Goal: Download file/media

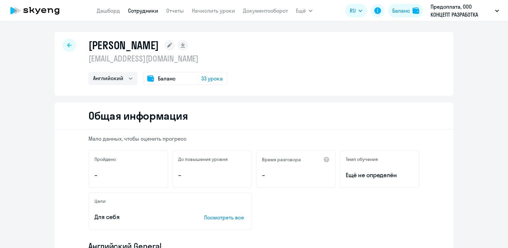
select select "english"
click at [112, 9] on link "Дашборд" at bounding box center [108, 10] width 23 height 7
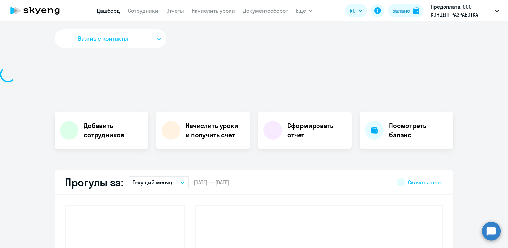
select select "30"
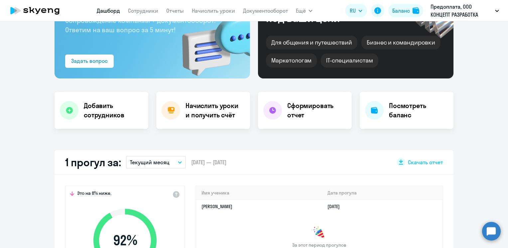
scroll to position [166, 0]
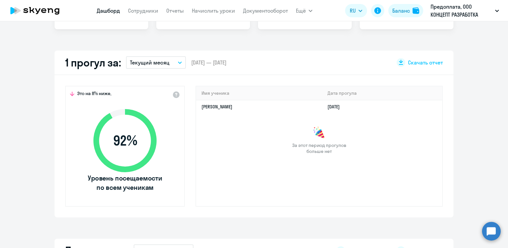
click at [178, 63] on icon "button" at bounding box center [179, 63] width 3 height 2
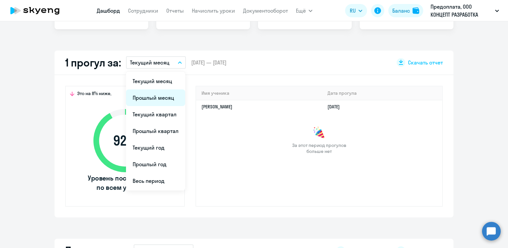
click at [165, 98] on li "Прошлый месяц" at bounding box center [155, 98] width 59 height 17
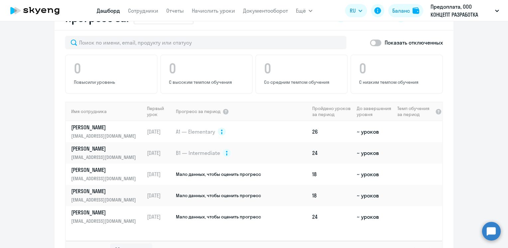
scroll to position [544, 0]
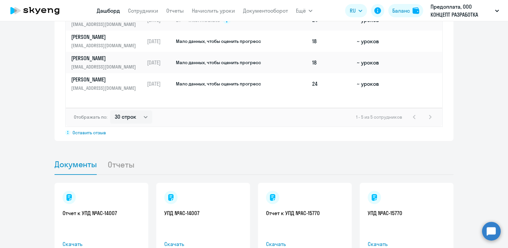
click at [117, 154] on li "Отчеты" at bounding box center [126, 164] width 38 height 20
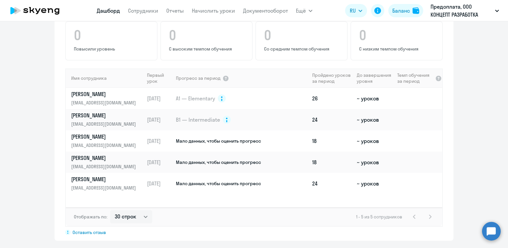
scroll to position [377, 0]
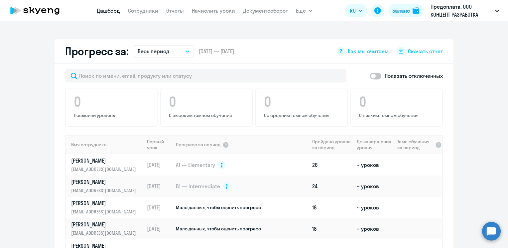
click at [182, 45] on button "Весь период" at bounding box center [164, 51] width 60 height 13
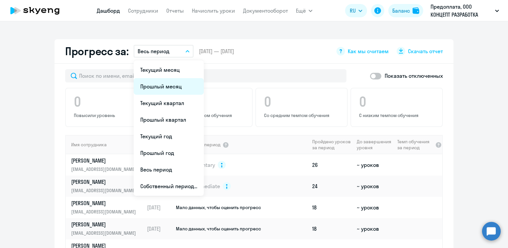
click at [174, 80] on li "Прошлый месяц" at bounding box center [169, 86] width 70 height 17
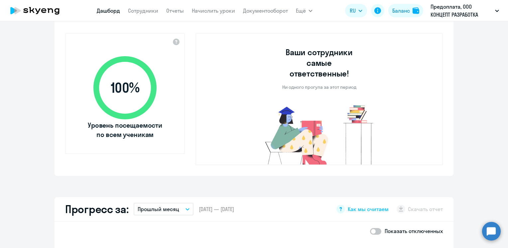
scroll to position [153, 0]
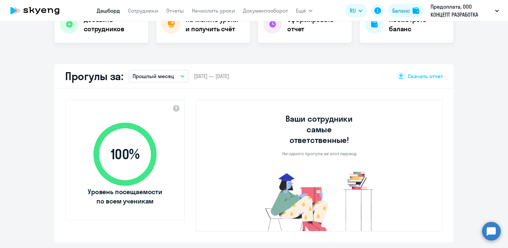
click at [115, 148] on span "100 %" at bounding box center [125, 154] width 77 height 16
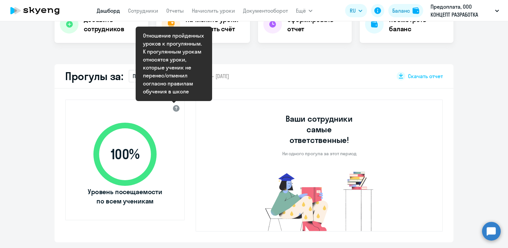
click at [176, 109] on div at bounding box center [176, 108] width 8 height 8
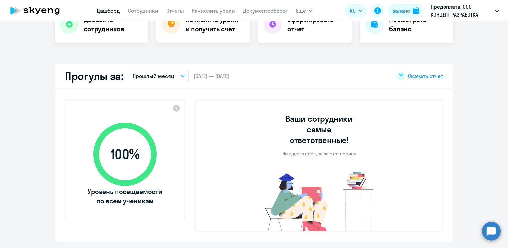
click at [412, 77] on span "Скачать отчет" at bounding box center [425, 76] width 35 height 7
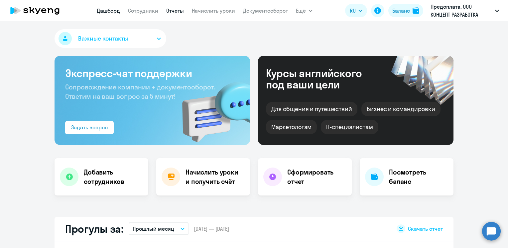
click at [171, 13] on link "Отчеты" at bounding box center [175, 10] width 18 height 7
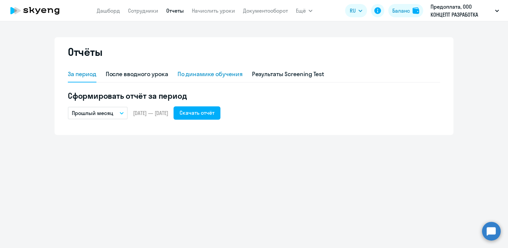
click at [213, 76] on div "По динамике обучения" at bounding box center [210, 74] width 65 height 9
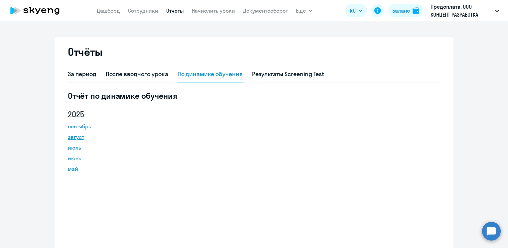
click at [82, 138] on link "август" at bounding box center [98, 137] width 60 height 8
